Goal: Task Accomplishment & Management: Manage account settings

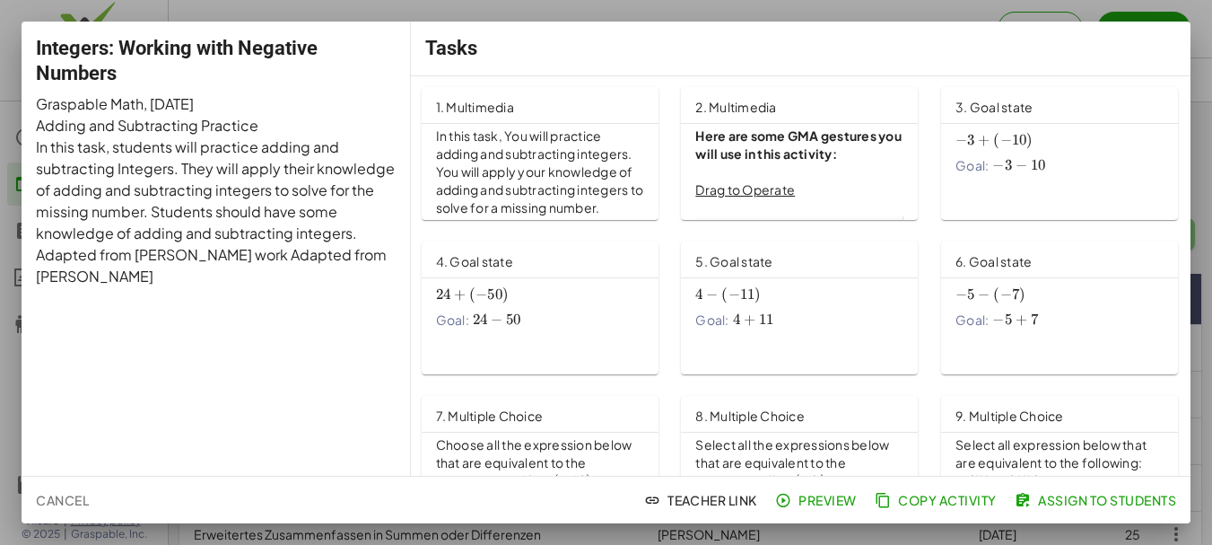
click at [1085, 495] on span "Assign to Students" at bounding box center [1097, 500] width 158 height 16
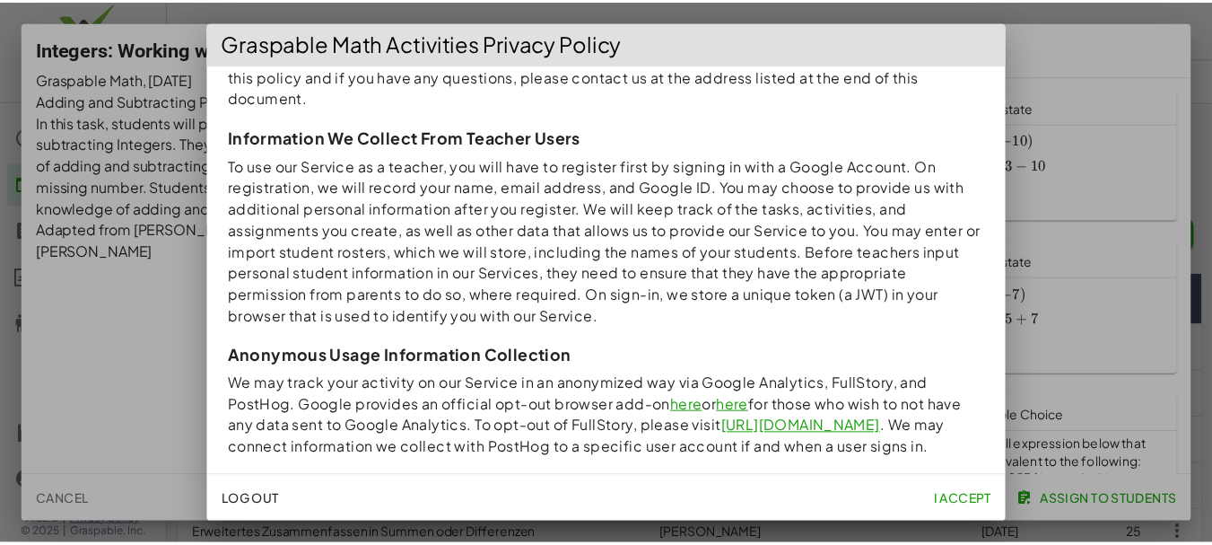
scroll to position [254, 0]
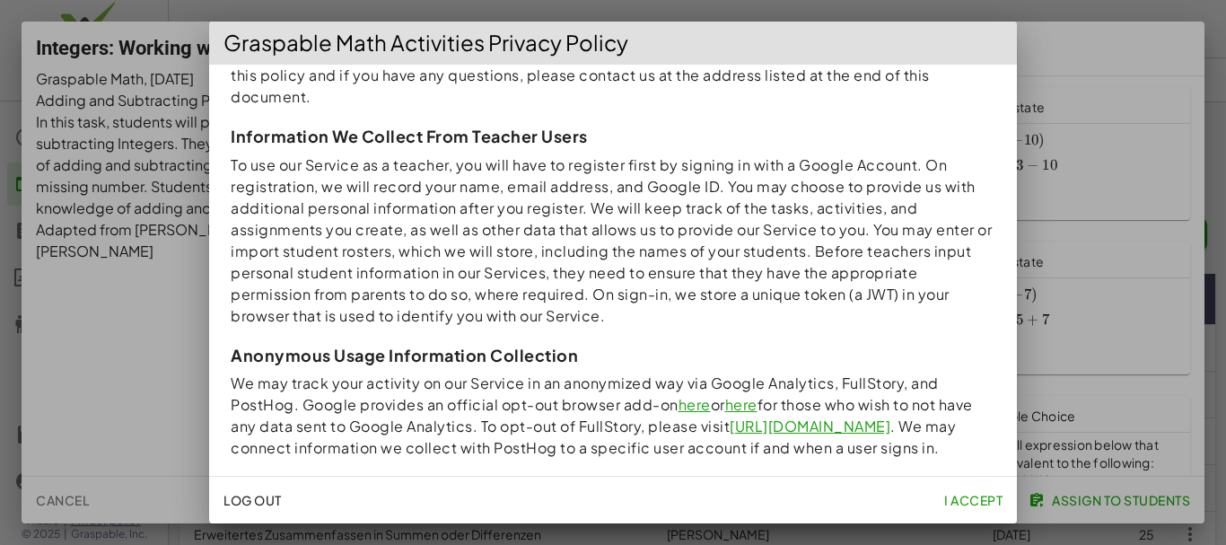
click at [989, 492] on span "I accept" at bounding box center [973, 500] width 58 height 16
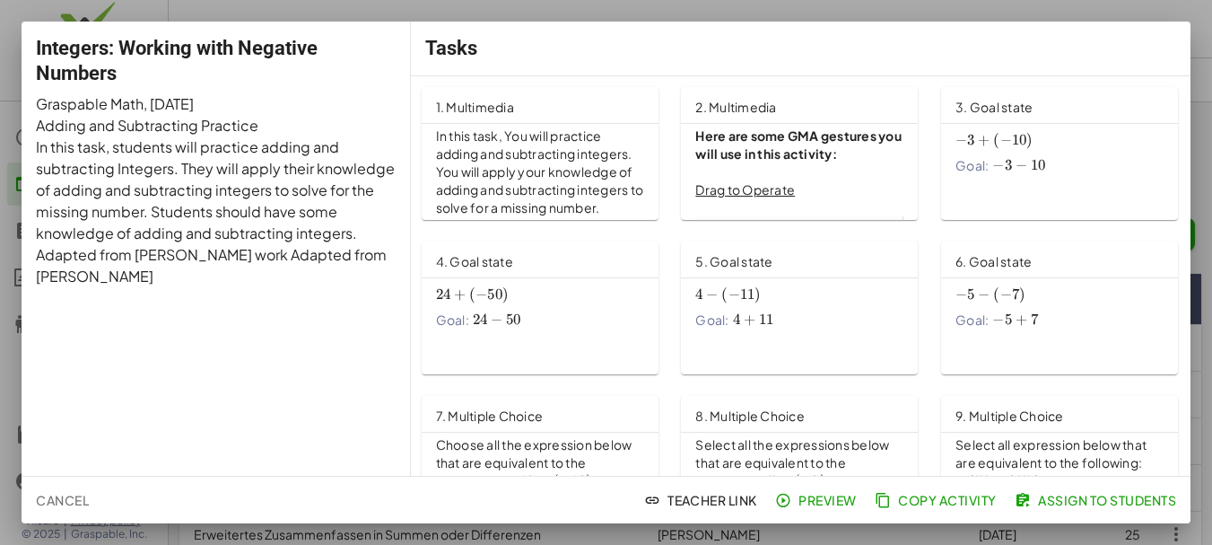
click at [1071, 497] on span "Assign to Students" at bounding box center [1097, 500] width 158 height 16
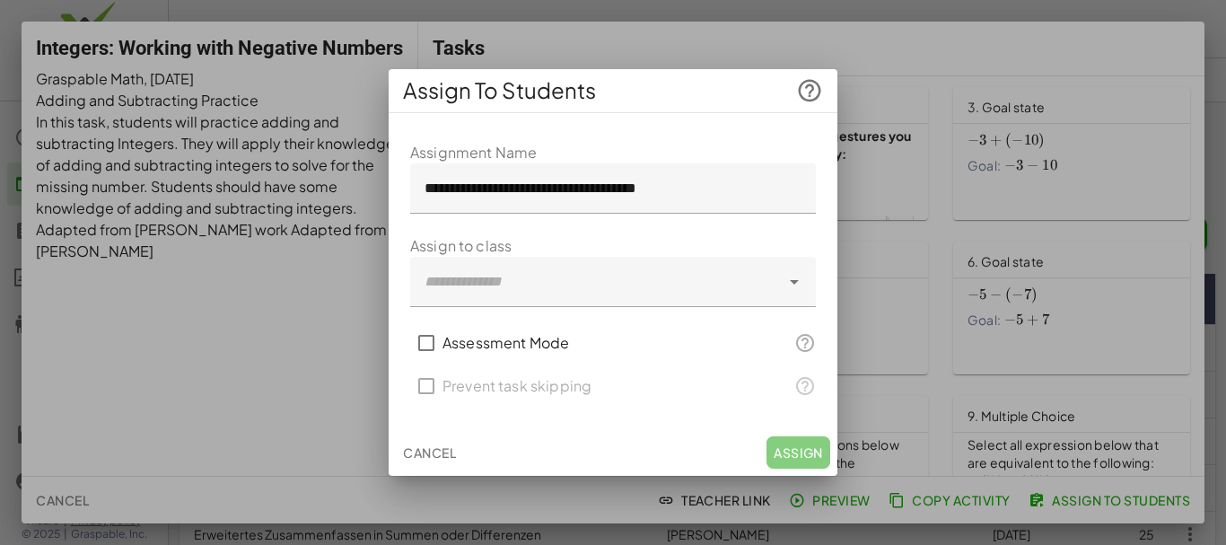
click at [534, 275] on div at bounding box center [595, 282] width 370 height 50
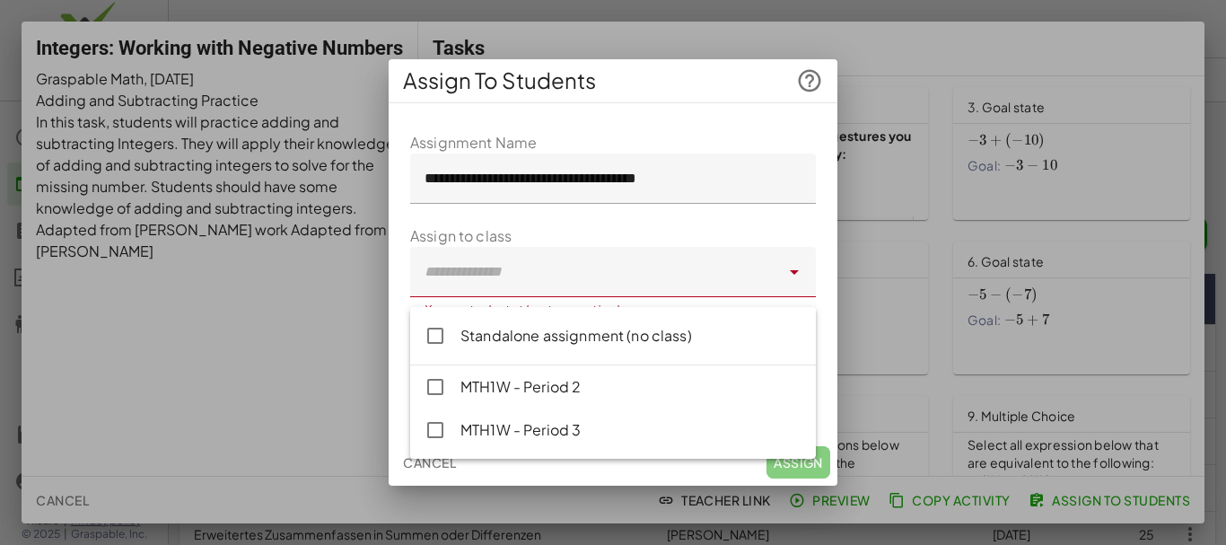
click at [610, 231] on form "**********" at bounding box center [613, 274] width 406 height 285
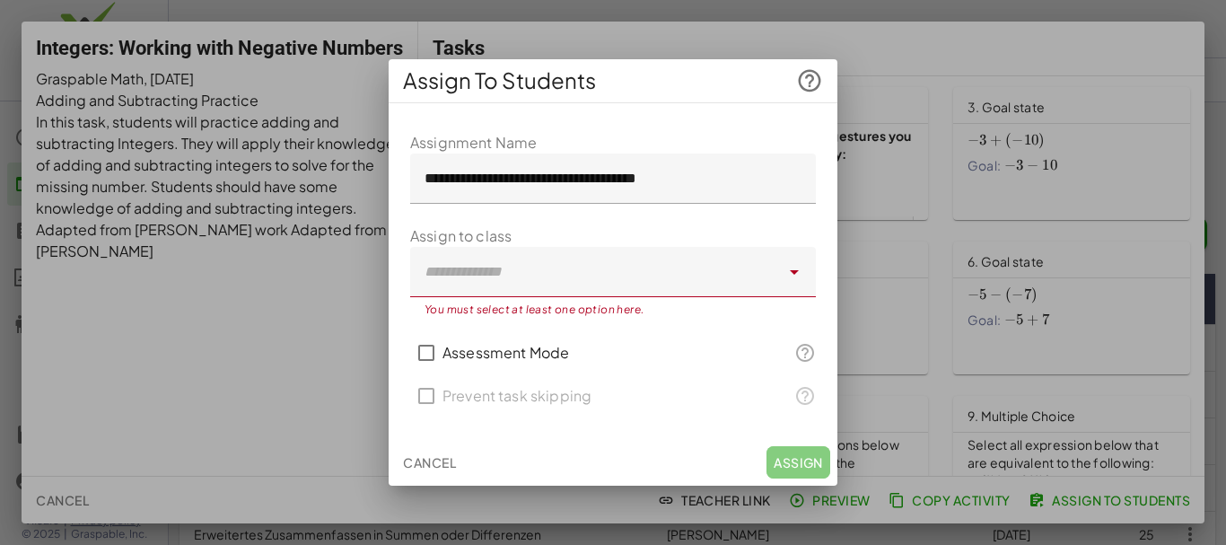
click at [430, 467] on span "Cancel" at bounding box center [429, 462] width 53 height 16
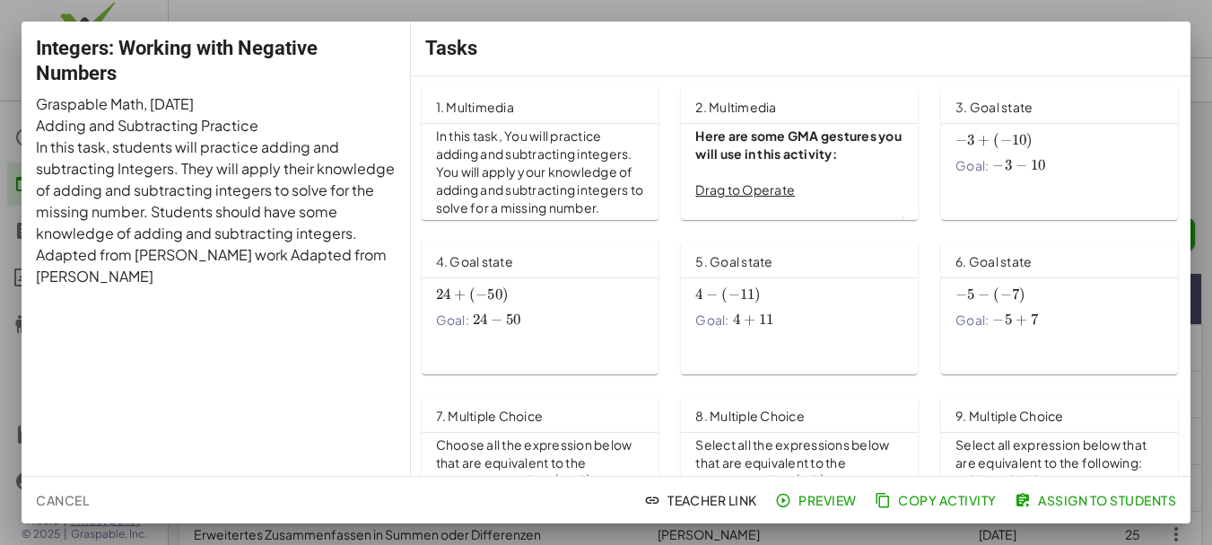
click at [958, 11] on div at bounding box center [606, 272] width 1212 height 545
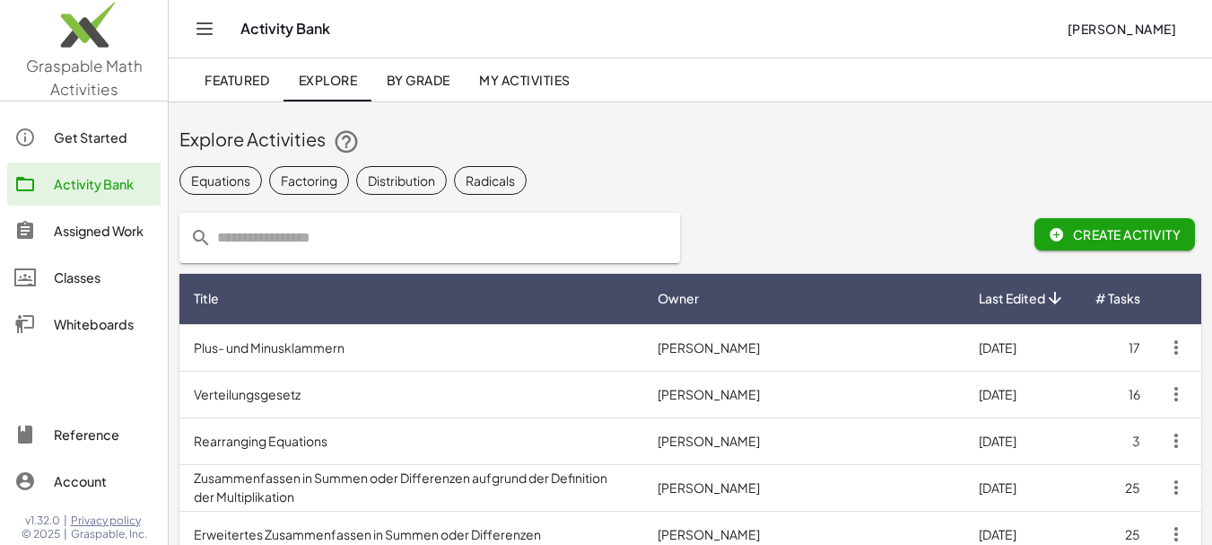
click at [86, 281] on div "Classes" at bounding box center [104, 277] width 100 height 22
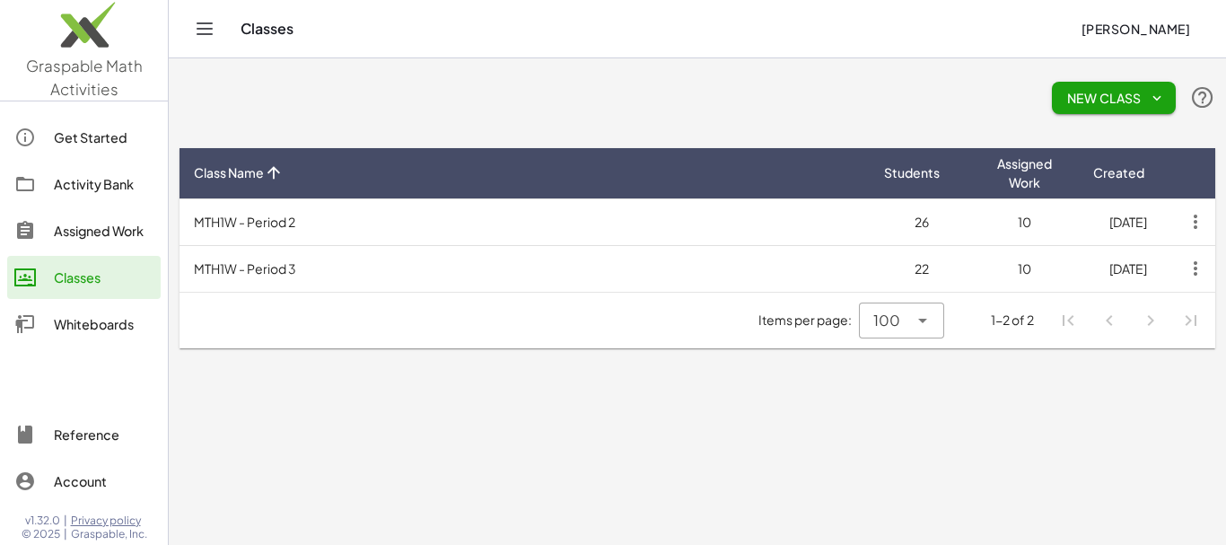
click at [1117, 94] on span "New Class" at bounding box center [1113, 98] width 95 height 16
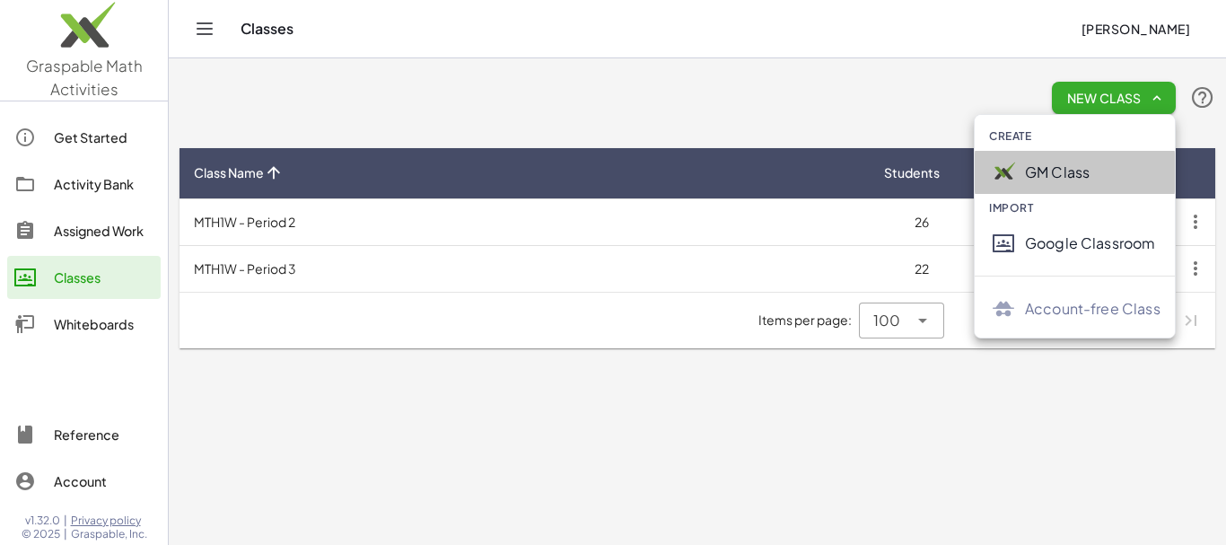
click at [1059, 177] on div "GM Class" at bounding box center [1092, 173] width 135 height 22
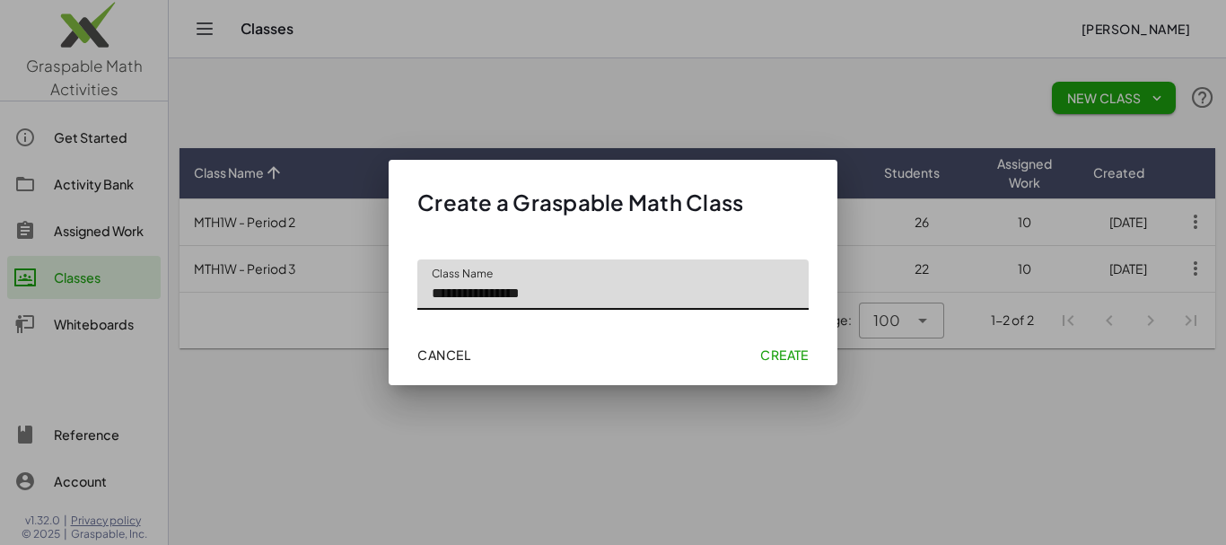
type input "**********"
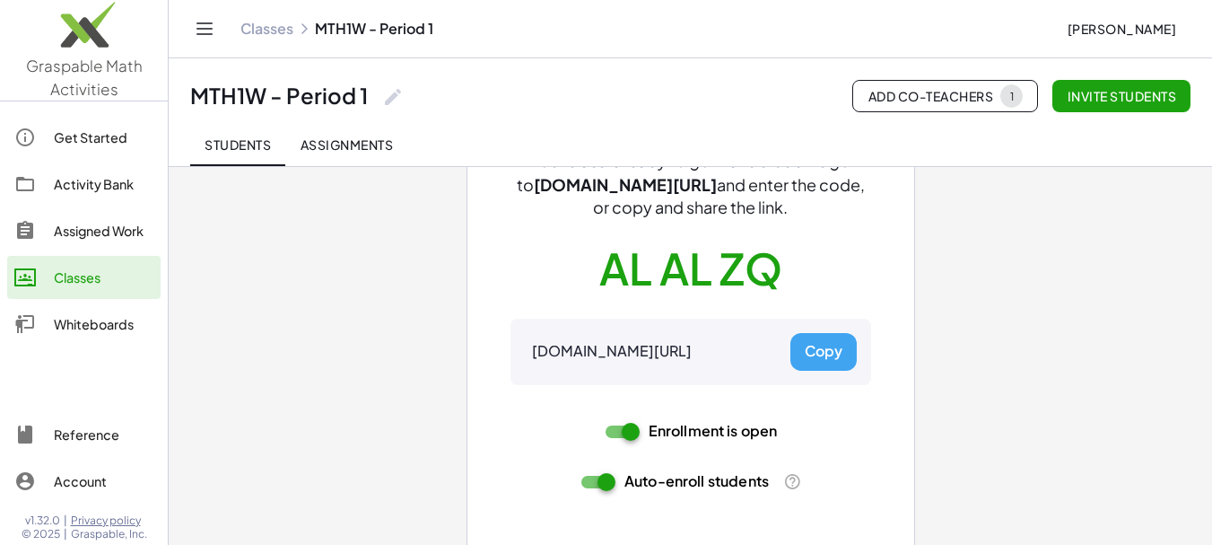
scroll to position [171, 0]
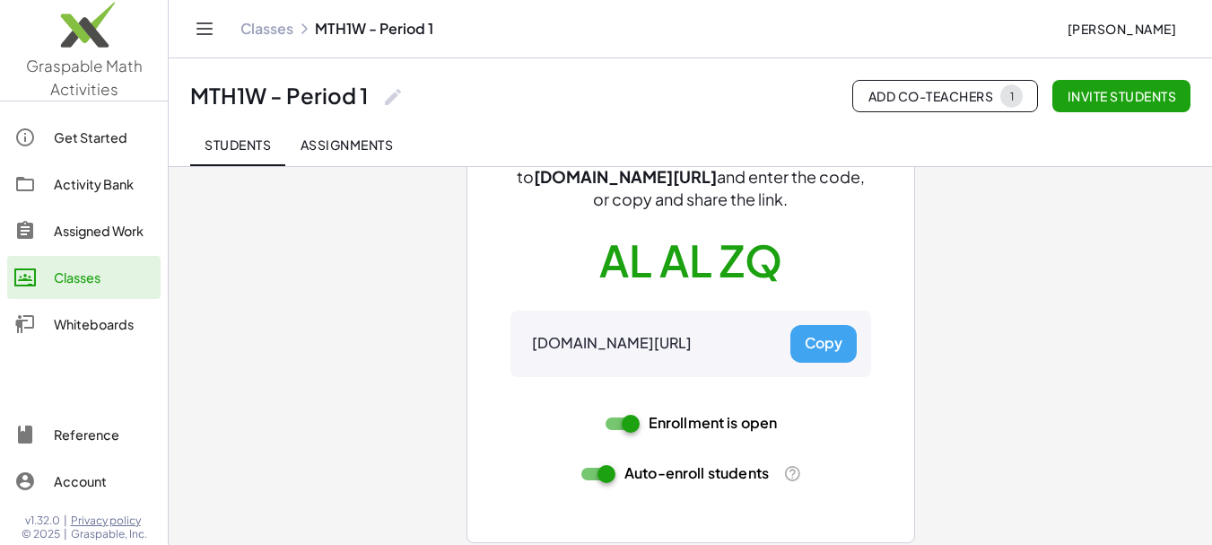
click at [818, 342] on button "Copy" at bounding box center [823, 344] width 66 height 38
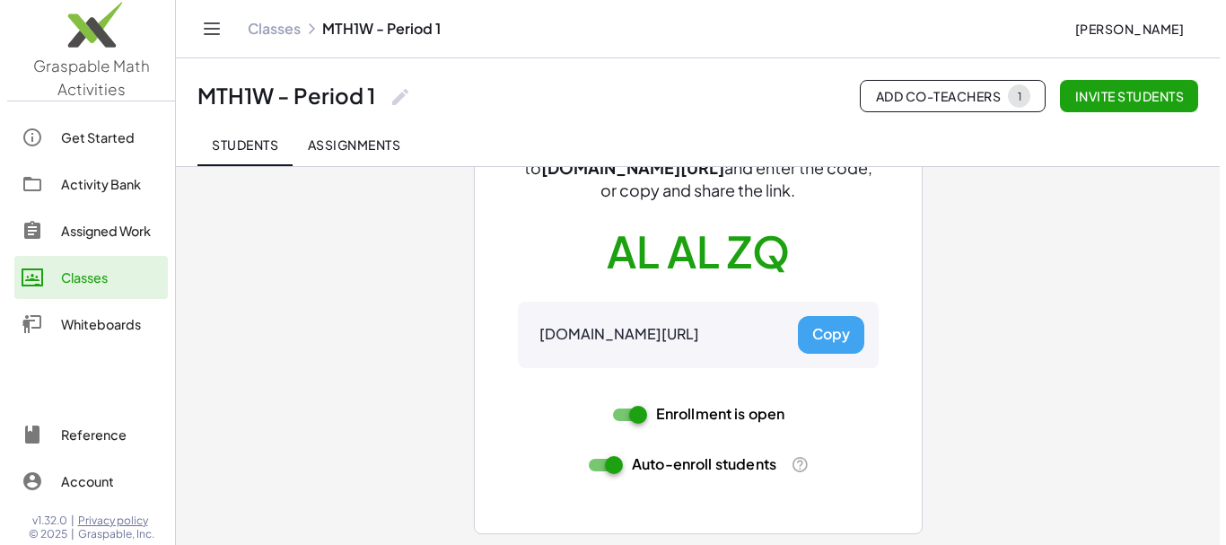
scroll to position [0, 0]
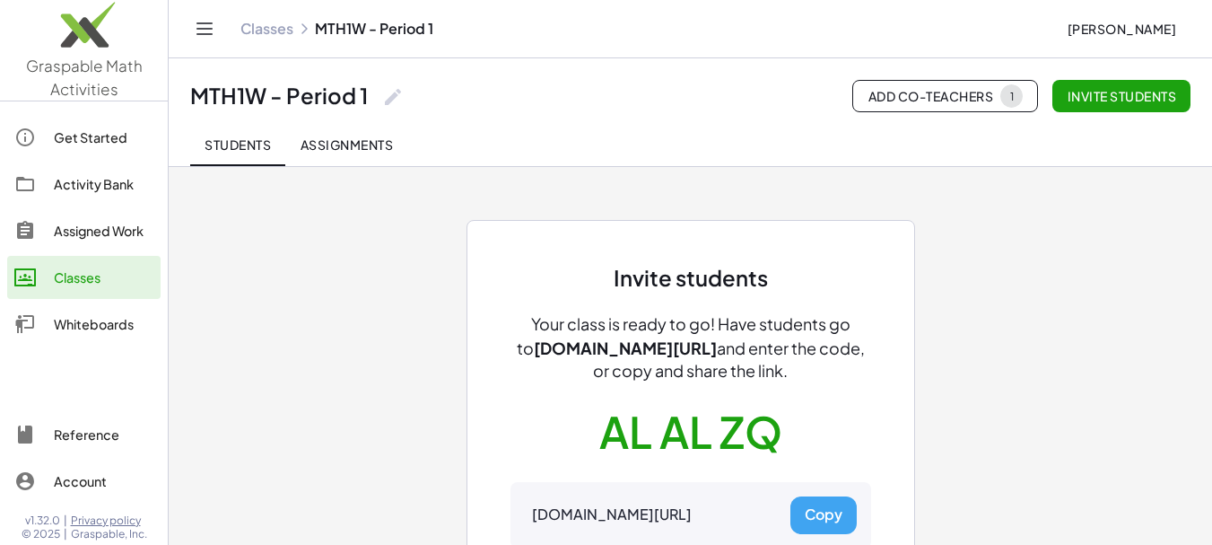
click at [375, 149] on span "Assignments" at bounding box center [346, 144] width 93 height 16
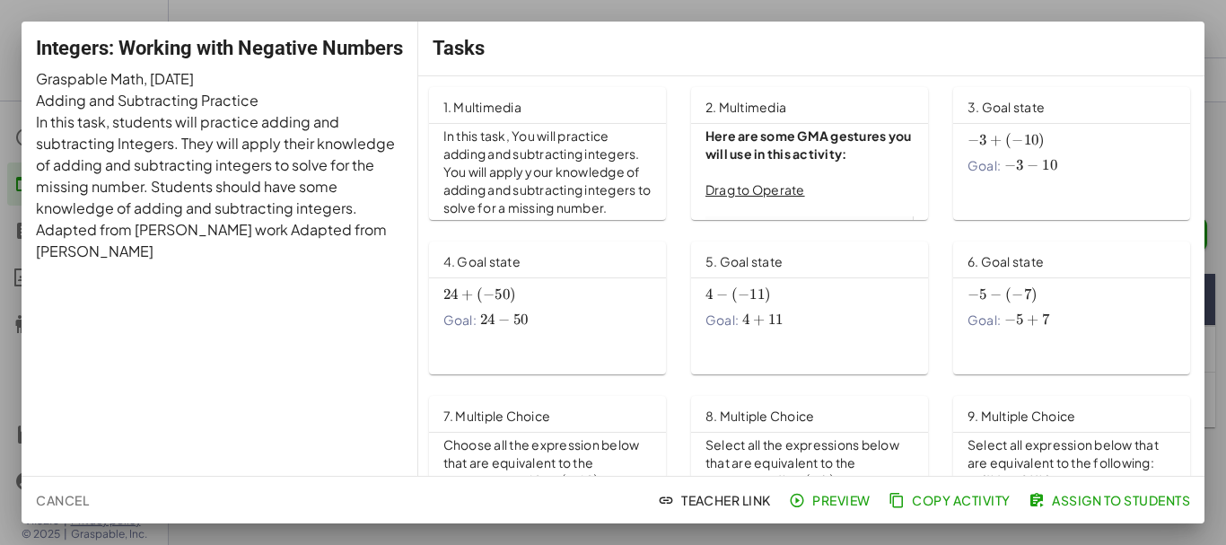
click at [1126, 502] on span "Assign to Students" at bounding box center [1111, 500] width 158 height 16
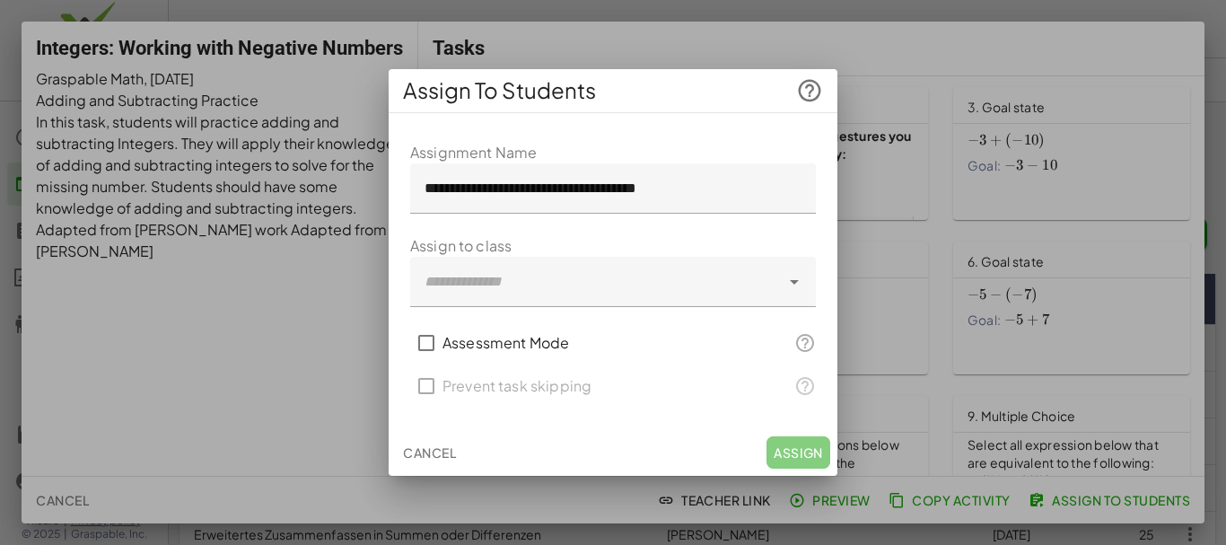
click at [561, 295] on div at bounding box center [595, 282] width 370 height 50
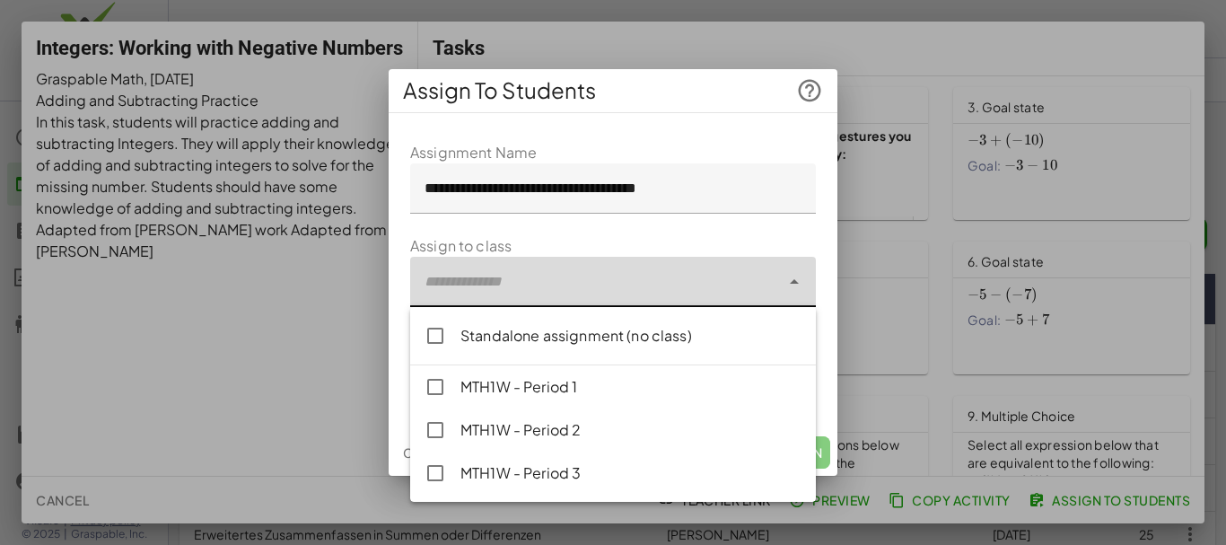
click at [482, 390] on div "MTH1W - Period 1" at bounding box center [630, 387] width 341 height 22
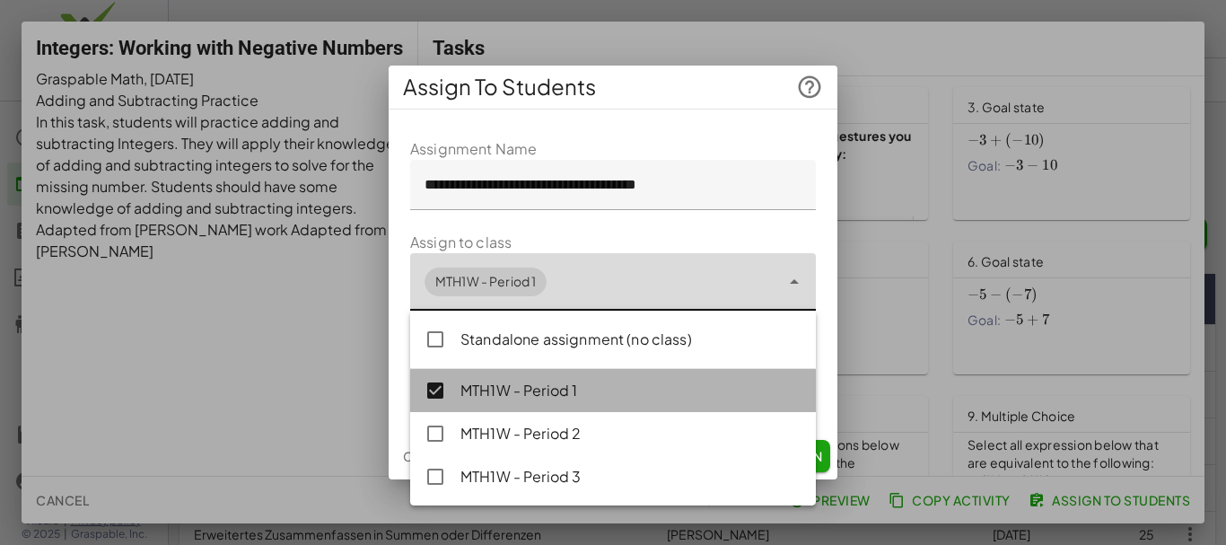
type input "**********"
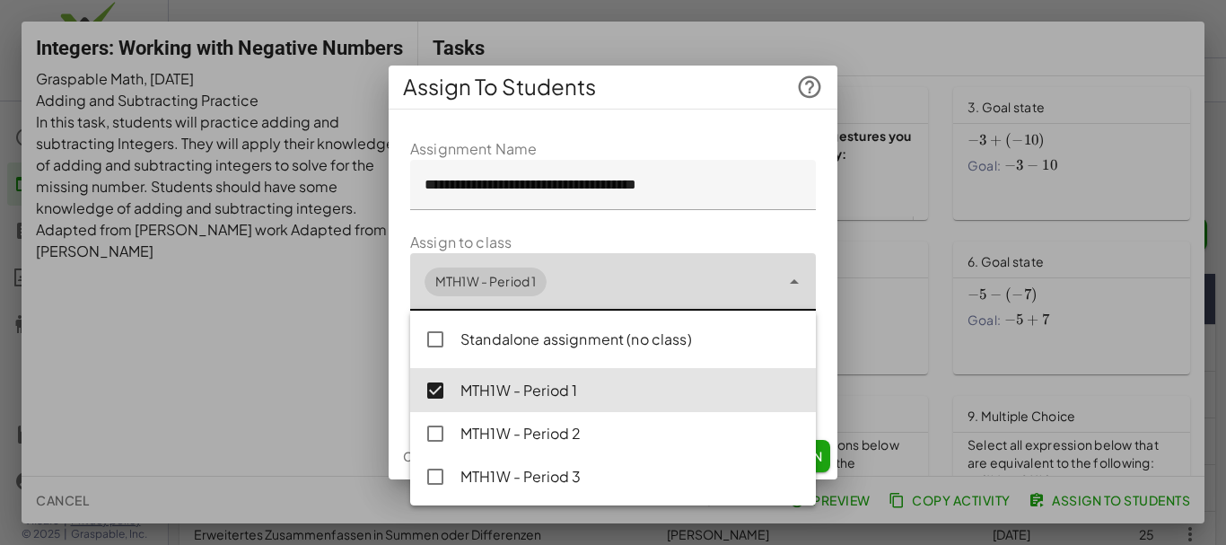
click at [795, 234] on form "**********" at bounding box center [613, 274] width 406 height 273
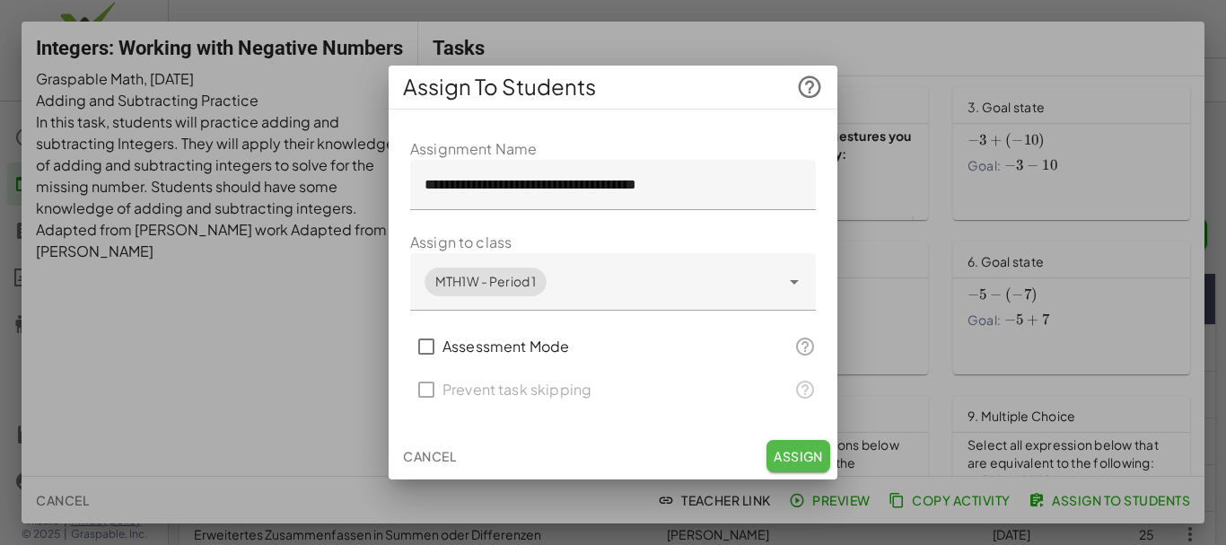
click at [781, 456] on span "Assign" at bounding box center [797, 456] width 49 height 16
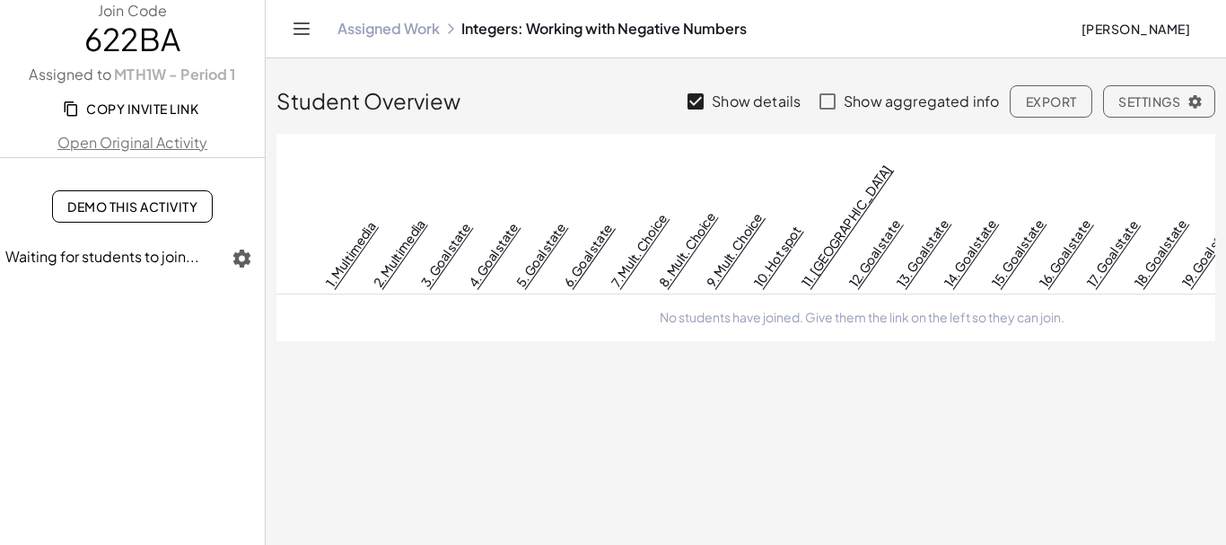
click at [92, 117] on button "Copy Invite Link" at bounding box center [132, 108] width 161 height 32
